Goal: Information Seeking & Learning: Learn about a topic

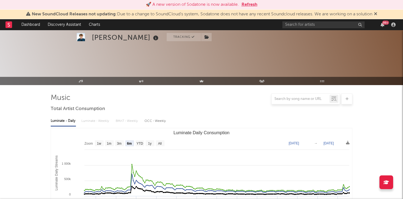
select select "6m"
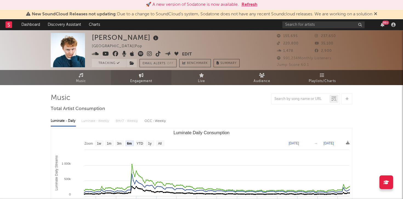
click at [134, 74] on link "Engagement" at bounding box center [141, 77] width 60 height 15
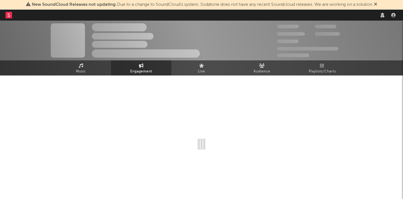
select select "1w"
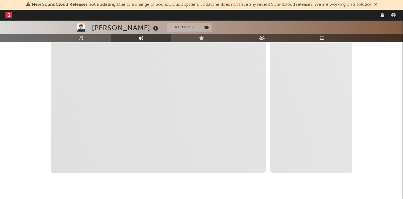
scroll to position [98, 0]
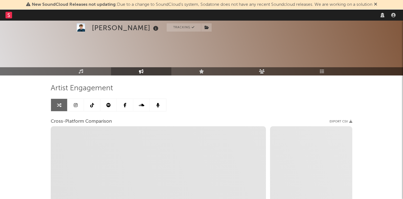
select select "recorded_music"
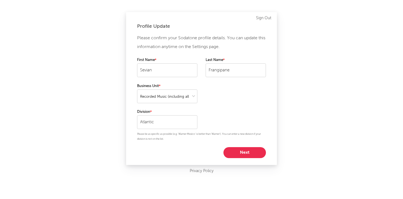
click at [252, 151] on button "Next" at bounding box center [244, 152] width 42 height 11
select select "marketing"
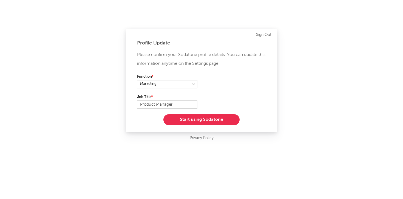
click at [215, 117] on button "Start using Sodatone" at bounding box center [201, 119] width 76 height 11
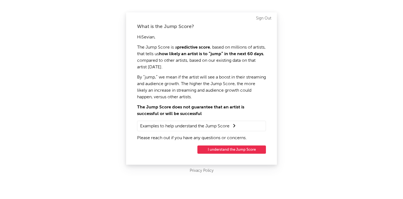
click at [241, 150] on button "I understand the Jump Score" at bounding box center [231, 149] width 69 height 8
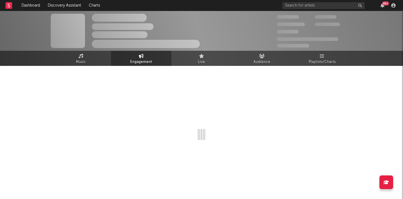
select select "1w"
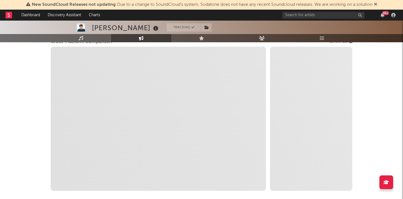
scroll to position [80, 0]
click at [376, 5] on icon at bounding box center [375, 4] width 3 height 4
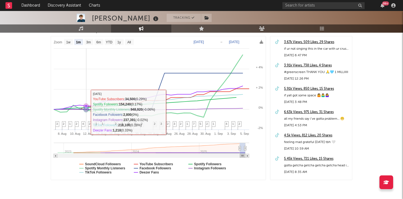
scroll to position [73, 0]
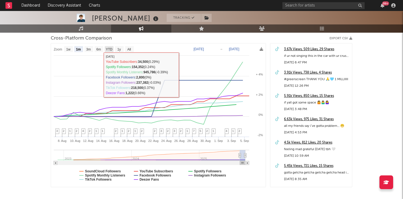
click at [108, 48] on text "YTD" at bounding box center [109, 49] width 7 height 4
select select "YTD"
type input "2025-01-01"
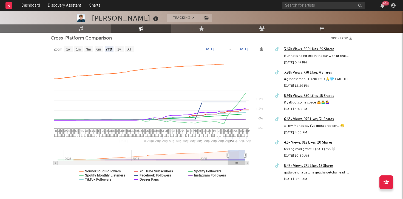
select select "1w"
